Goal: Transaction & Acquisition: Obtain resource

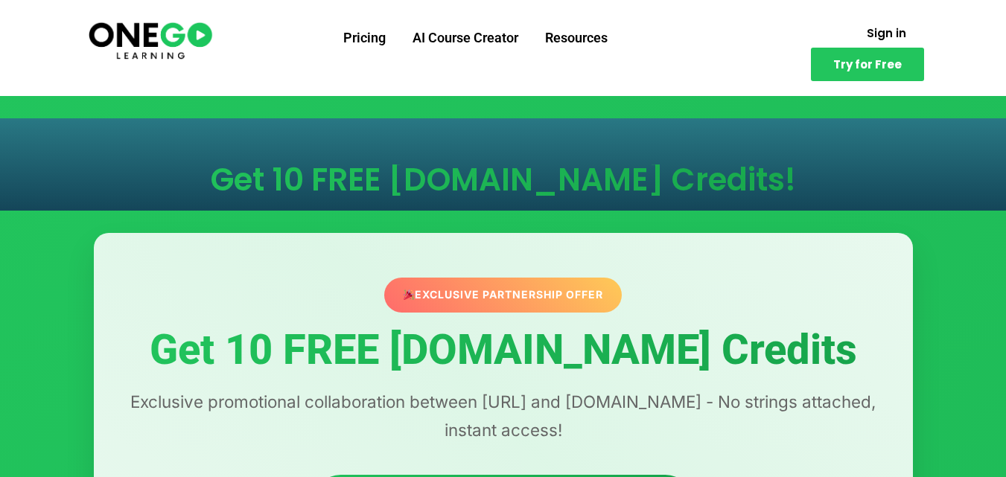
click at [508, 346] on h1 "Get 10 FREE [DOMAIN_NAME] Credits" at bounding box center [503, 351] width 759 height 46
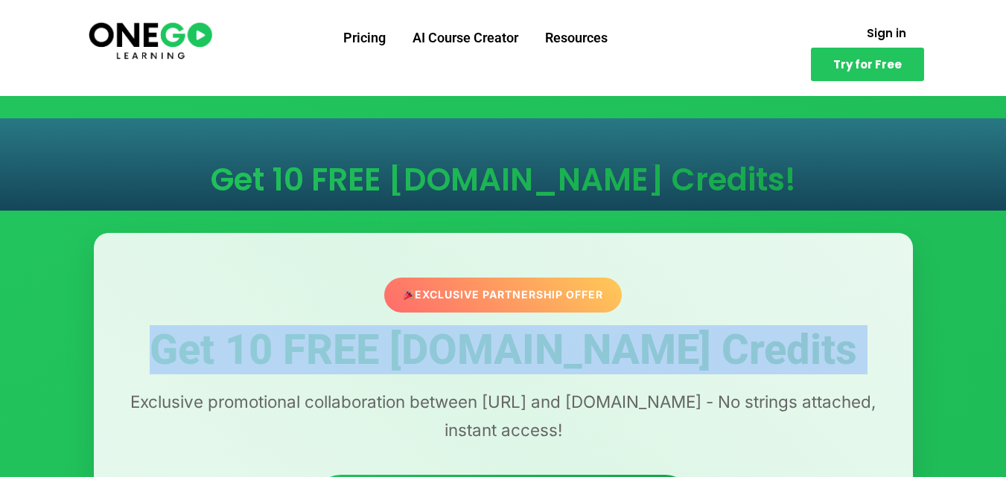
click at [508, 346] on h1 "Get 10 FREE [DOMAIN_NAME] Credits" at bounding box center [503, 351] width 759 height 46
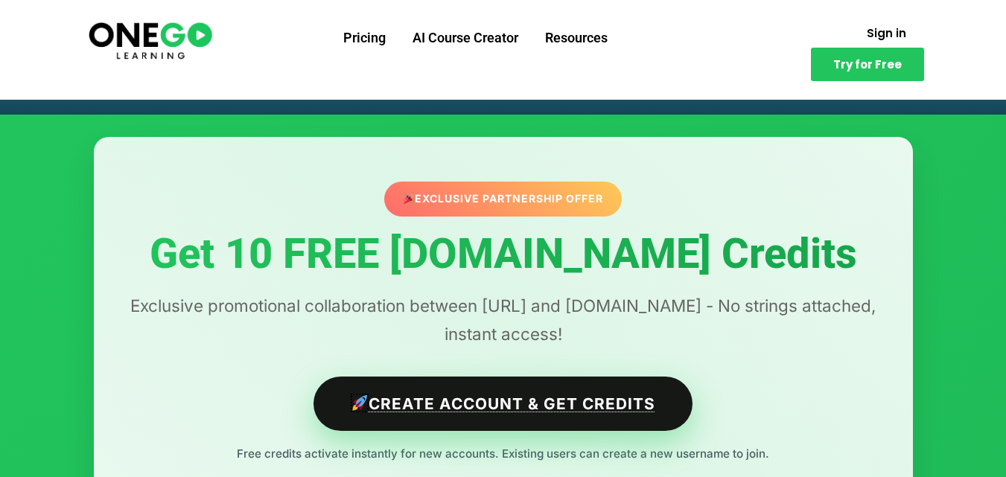
click at [497, 410] on link "Create Account & Get Credits" at bounding box center [502, 404] width 379 height 54
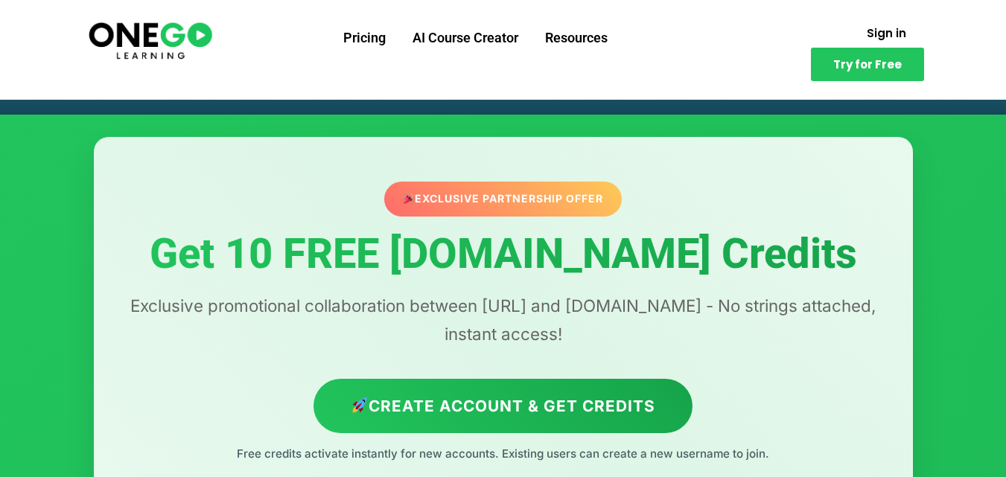
click at [669, 307] on p "Exclusive promotional collaboration between [URL] and [DOMAIN_NAME] - No string…" at bounding box center [503, 320] width 759 height 57
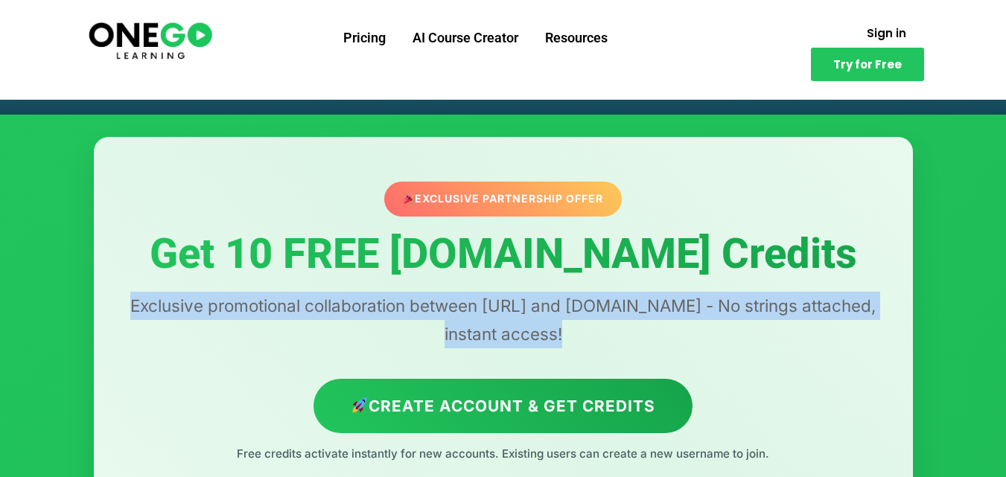
click at [669, 307] on p "Exclusive promotional collaboration between [URL] and [DOMAIN_NAME] - No string…" at bounding box center [503, 320] width 759 height 57
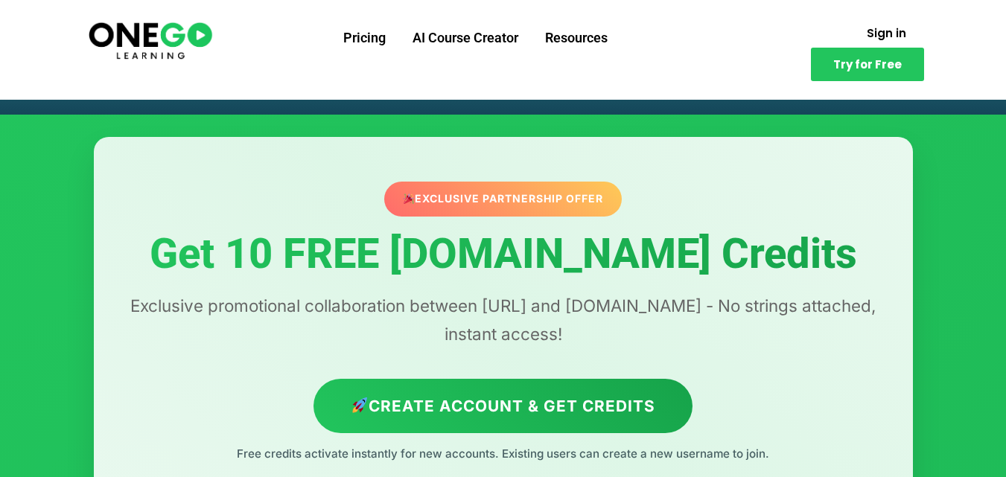
click at [508, 315] on p "Exclusive promotional collaboration between [URL] and [DOMAIN_NAME] - No string…" at bounding box center [503, 320] width 759 height 57
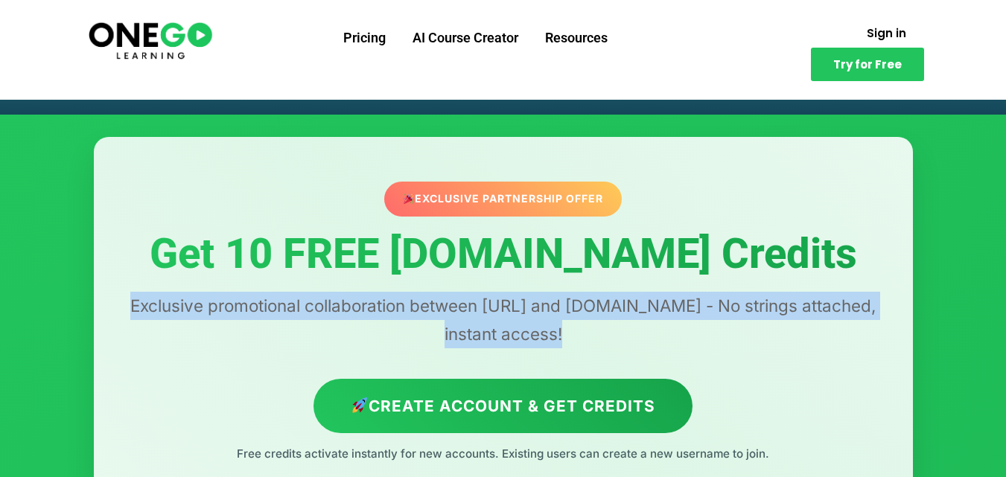
click at [508, 315] on p "Exclusive promotional collaboration between [URL] and [DOMAIN_NAME] - No string…" at bounding box center [503, 320] width 759 height 57
